Goal: Find contact information: Find contact information

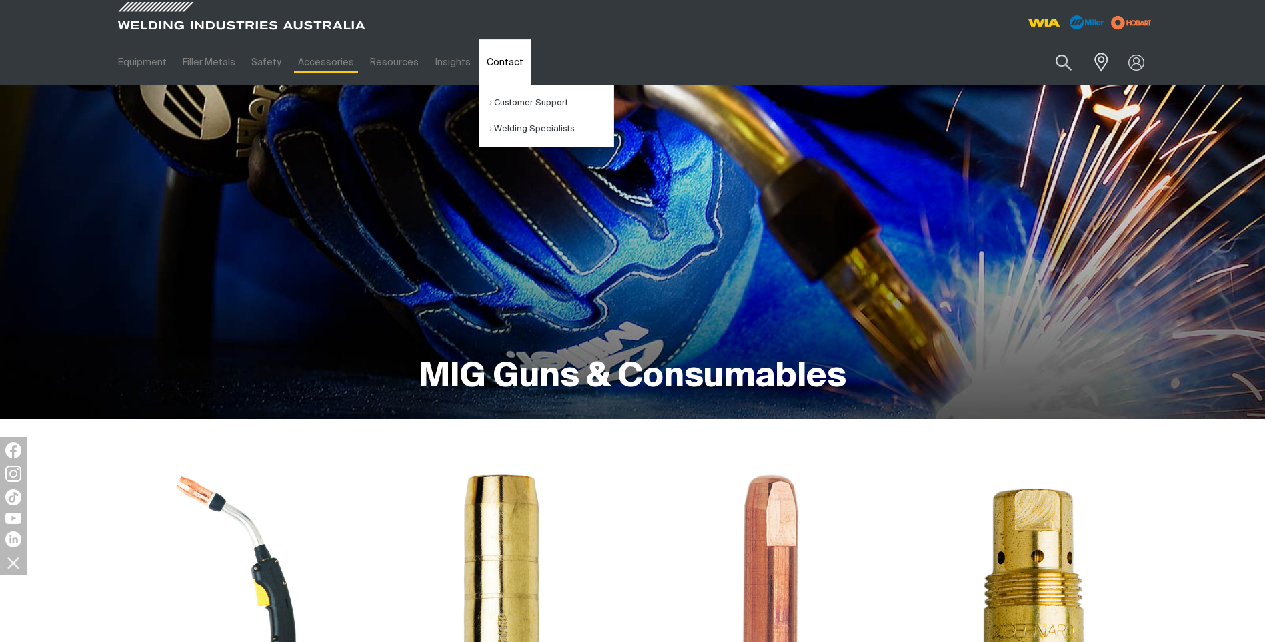
click at [483, 63] on link "Contact" at bounding box center [505, 62] width 53 height 46
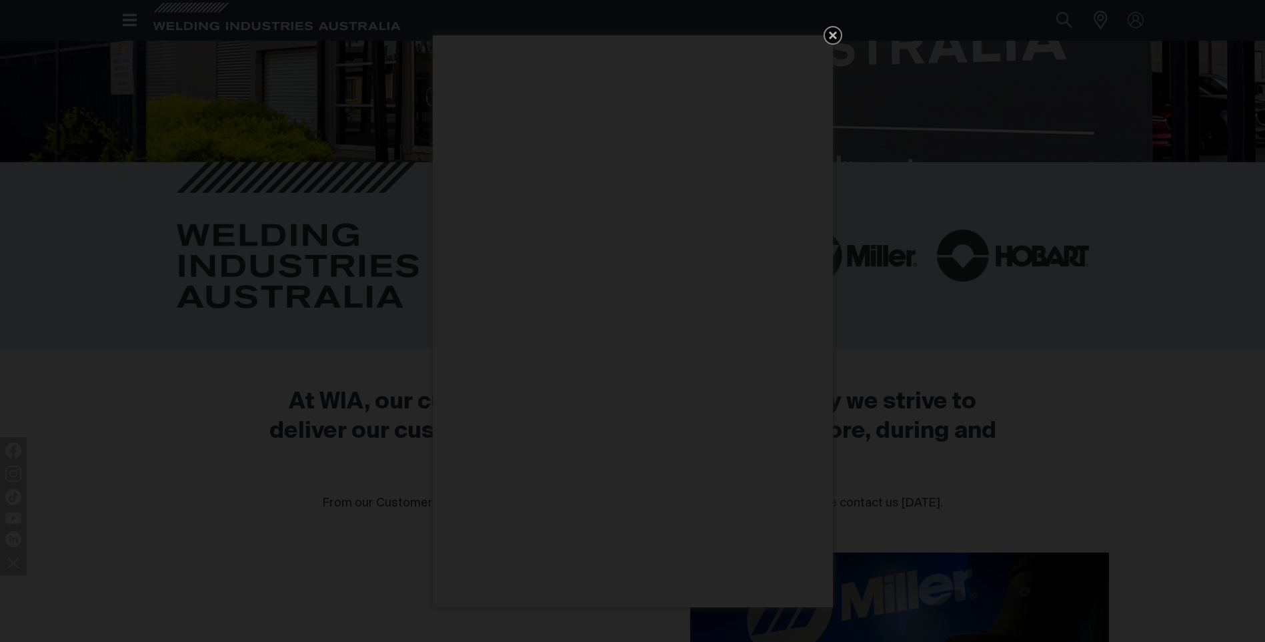
scroll to position [267, 0]
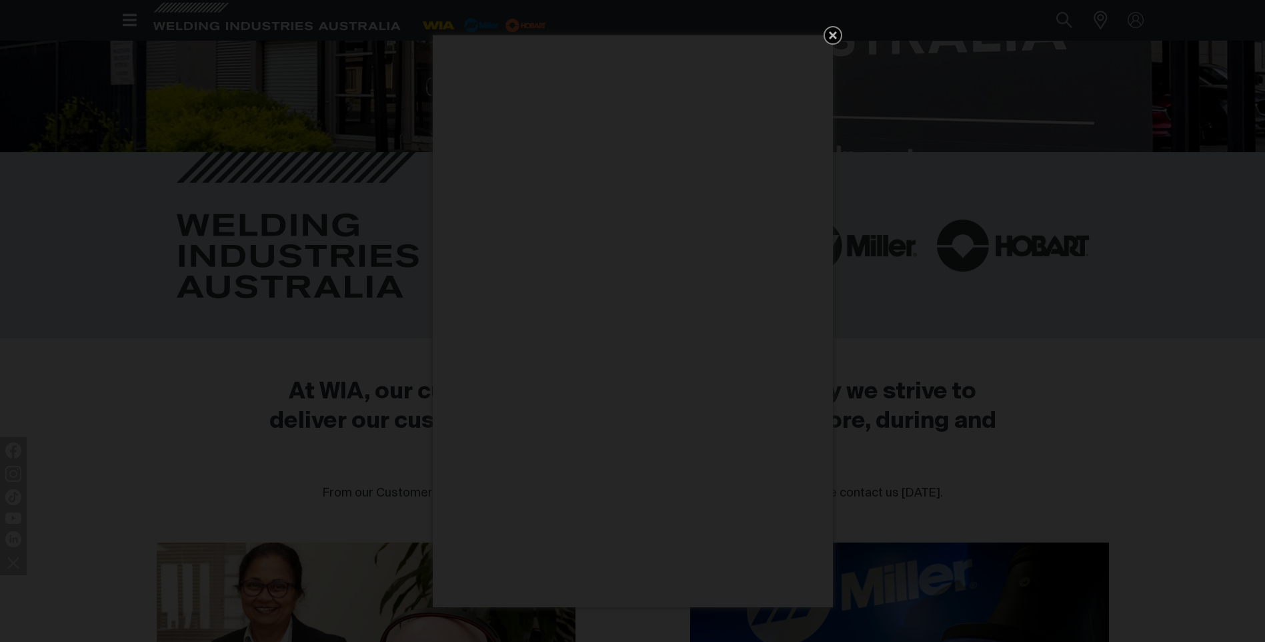
click at [830, 37] on icon "Get 5 WIA Welding Guides Free!" at bounding box center [833, 35] width 8 height 8
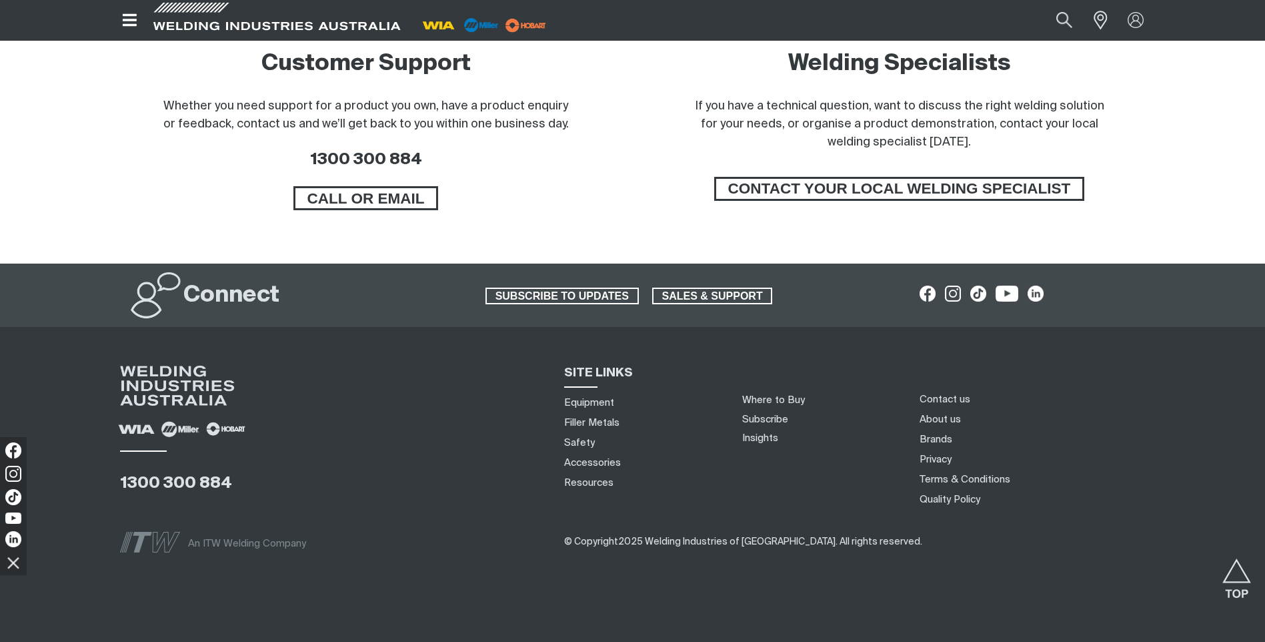
scroll to position [1096, 0]
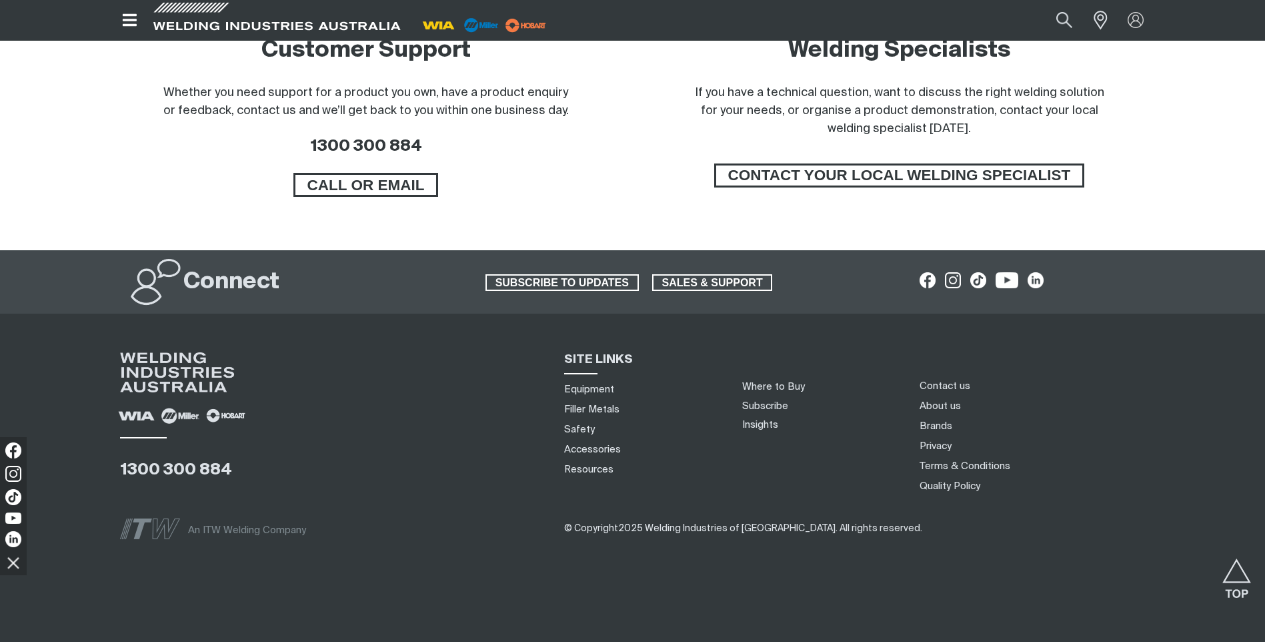
drag, startPoint x: 550, startPoint y: 85, endPoint x: 548, endPoint y: 38, distance: 46.7
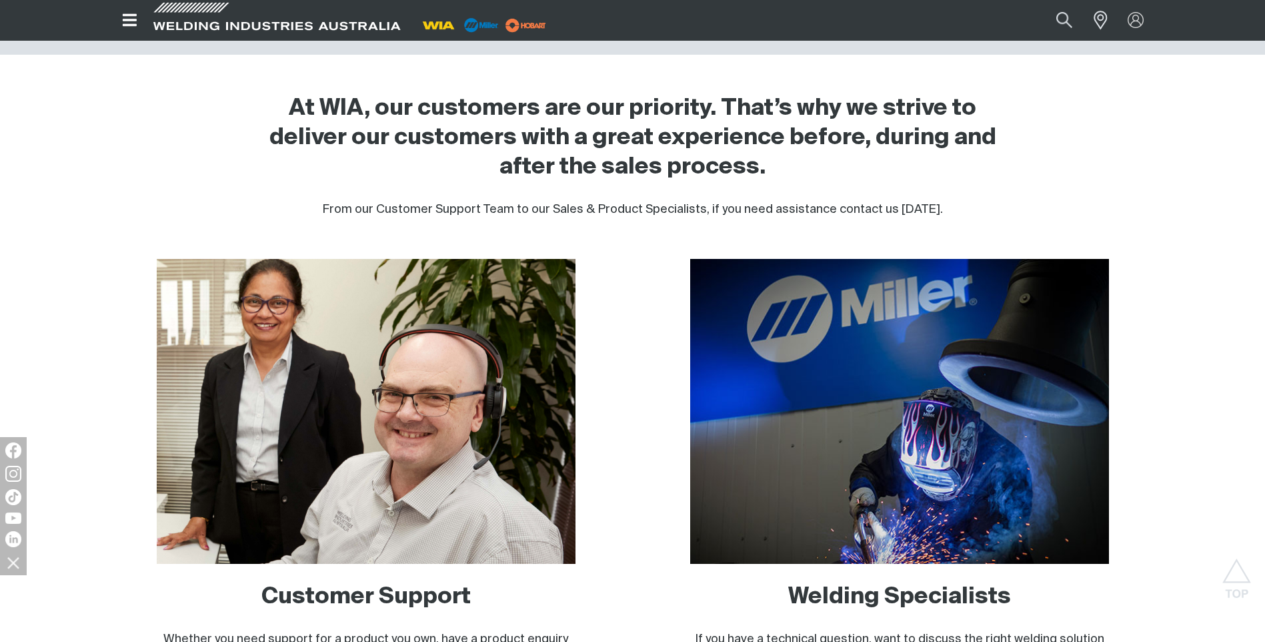
drag, startPoint x: 471, startPoint y: 77, endPoint x: 471, endPoint y: 49, distance: 28.0
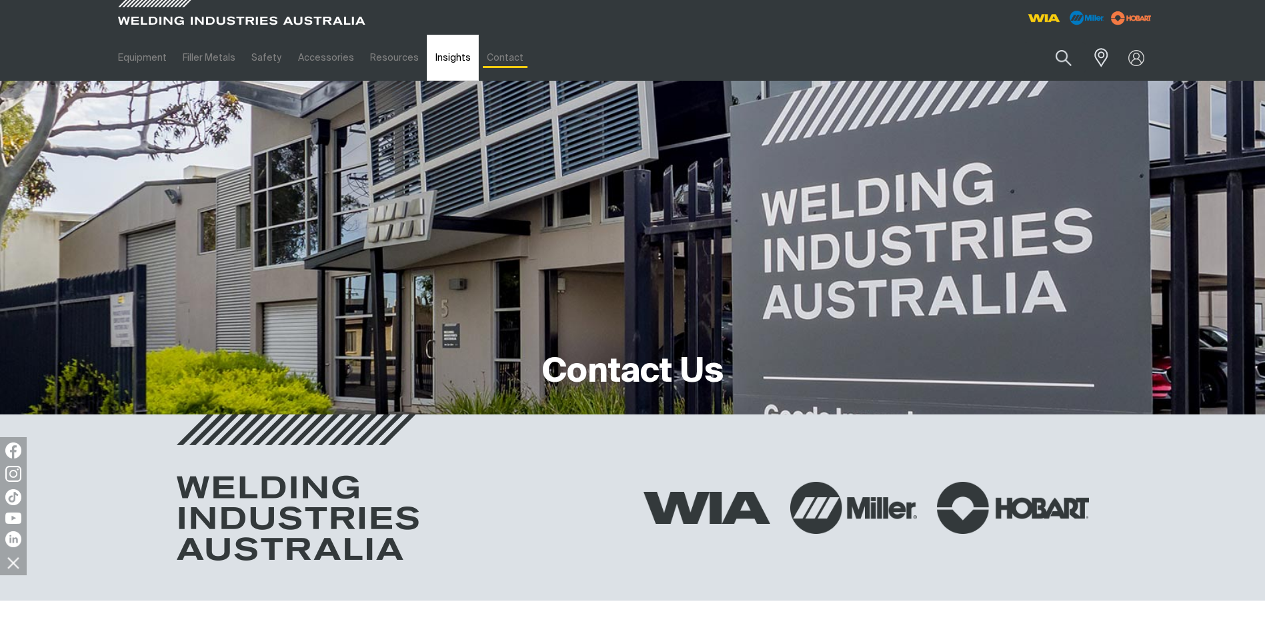
scroll to position [0, 0]
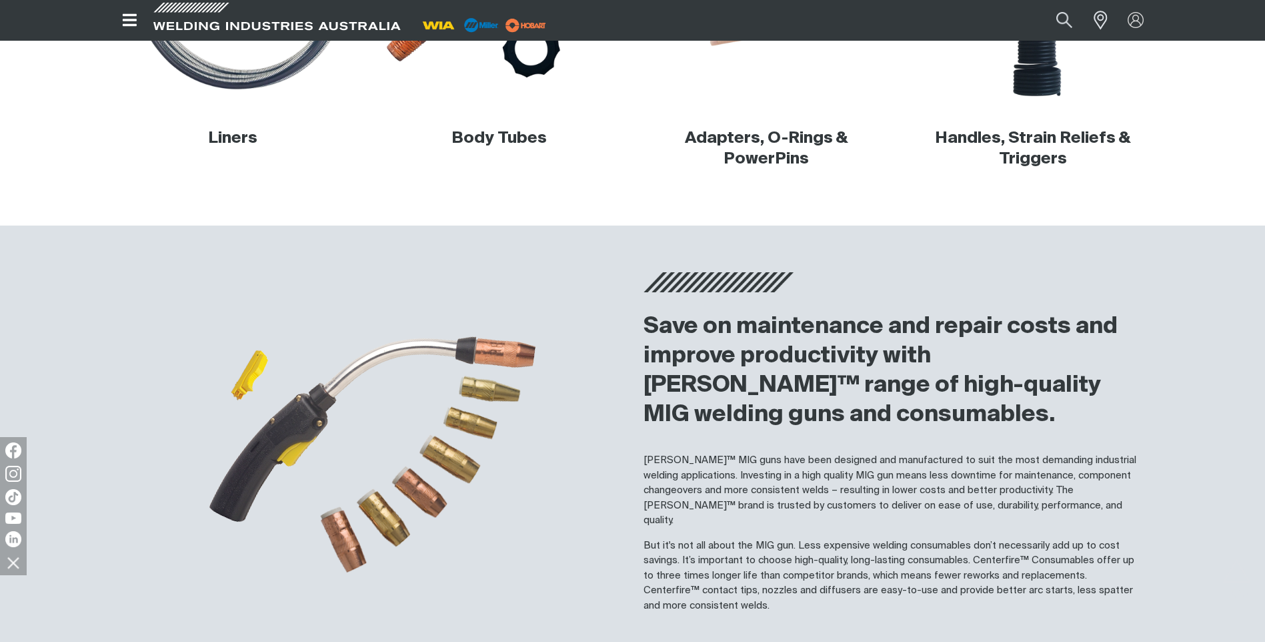
scroll to position [1000, 0]
